Goal: Task Accomplishment & Management: Use online tool/utility

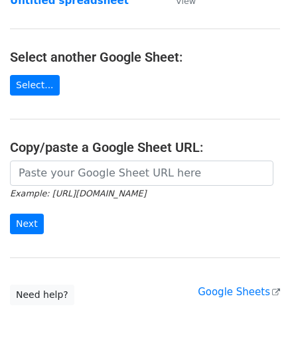
scroll to position [133, 0]
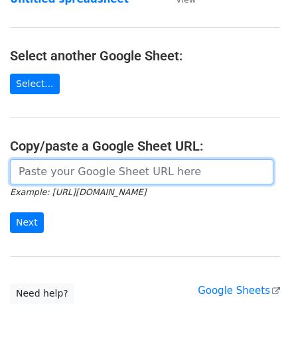
drag, startPoint x: 64, startPoint y: 175, endPoint x: 71, endPoint y: 157, distance: 19.4
click at [64, 175] on input "url" at bounding box center [142, 171] width 264 height 25
paste input "[URL][DOMAIN_NAME]"
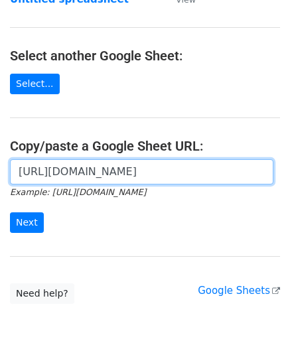
scroll to position [0, 288]
type input "[URL][DOMAIN_NAME]"
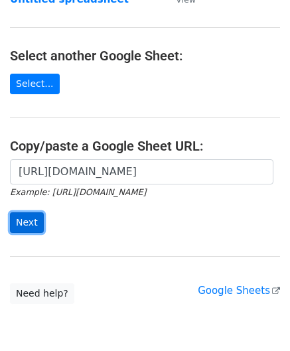
click at [28, 225] on input "Next" at bounding box center [27, 223] width 34 height 21
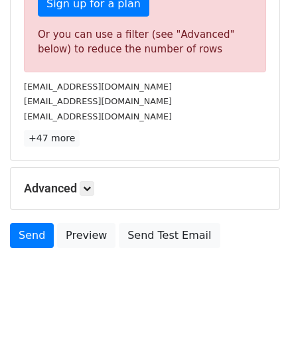
scroll to position [448, 0]
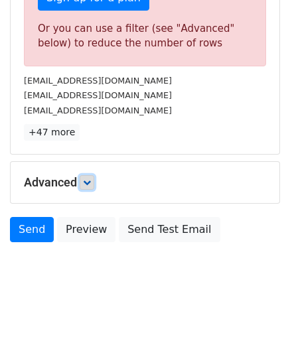
click at [84, 183] on link at bounding box center [87, 182] width 15 height 15
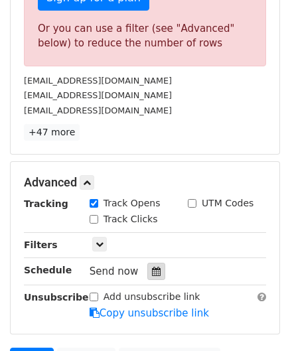
click at [153, 268] on icon at bounding box center [156, 271] width 9 height 9
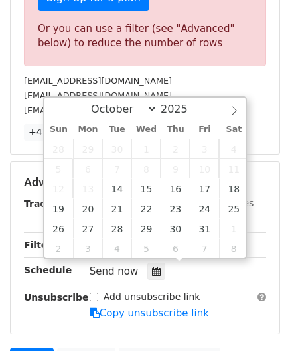
click at [125, 176] on span "7" at bounding box center [116, 169] width 29 height 20
type input "[DATE] 12:00"
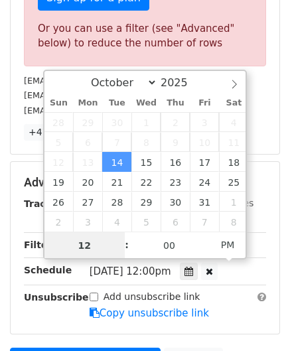
paste input "4"
type input "4"
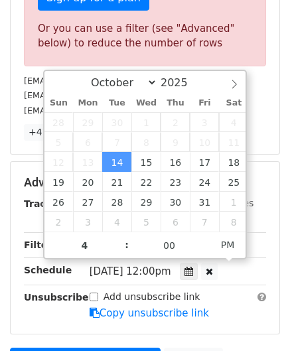
type input "[DATE] 16:00"
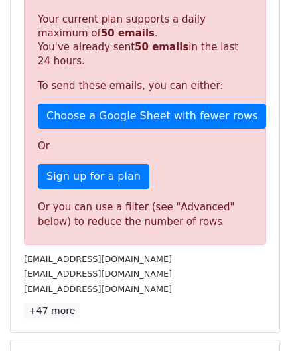
scroll to position [609, 0]
